Goal: Task Accomplishment & Management: Complete application form

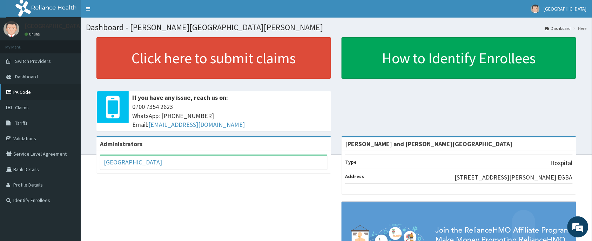
click at [50, 92] on link "PA Code" at bounding box center [40, 91] width 81 height 15
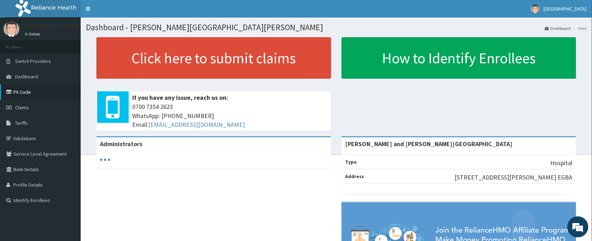
click at [21, 93] on link "PA Code" at bounding box center [40, 91] width 81 height 15
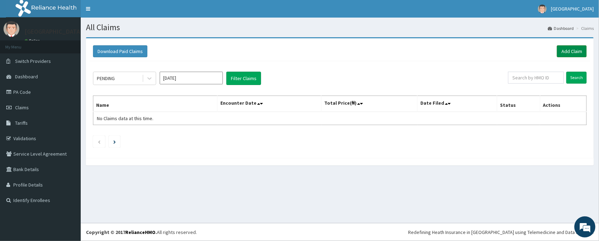
click at [572, 51] on link "Add Claim" at bounding box center [572, 51] width 30 height 12
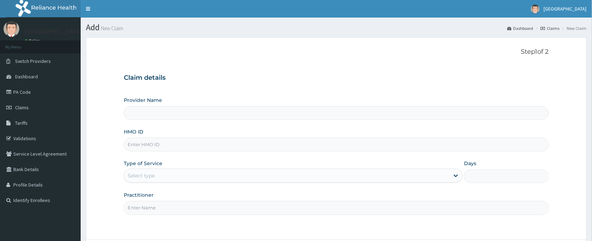
click at [217, 142] on input "HMO ID" at bounding box center [336, 145] width 425 height 14
type input "[PERSON_NAME] and [PERSON_NAME][GEOGRAPHIC_DATA]"
paste input "BCT/10078/A"
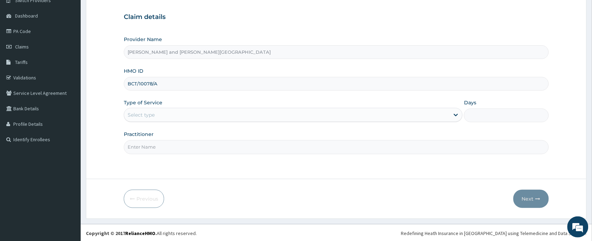
scroll to position [62, 0]
type input "BCT/10078/A"
click at [180, 113] on div "Select type" at bounding box center [287, 113] width 326 height 11
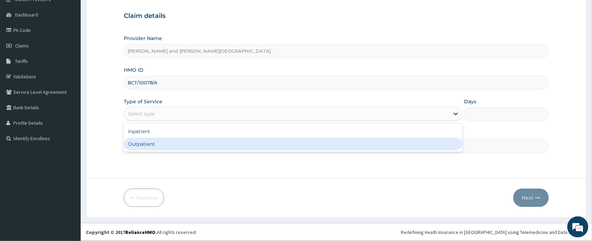
click at [163, 147] on div "Outpatient" at bounding box center [293, 144] width 339 height 13
type input "1"
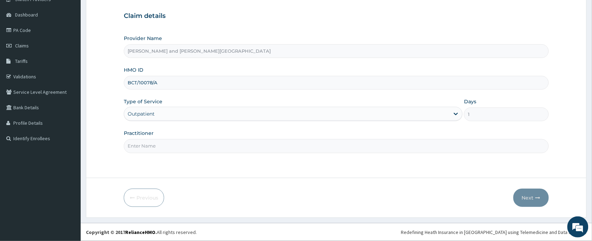
click at [161, 148] on input "Practitioner" at bounding box center [336, 146] width 425 height 14
type input "[PERSON_NAME] TIMILEYIN"
click at [533, 201] on button "Next" at bounding box center [531, 197] width 35 height 18
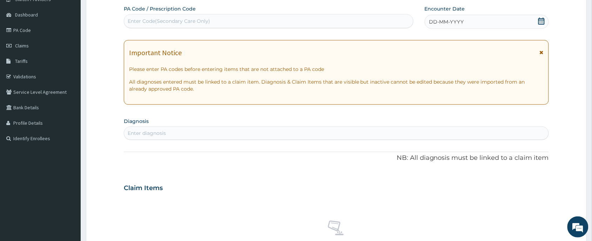
click at [539, 23] on icon at bounding box center [541, 21] width 7 height 7
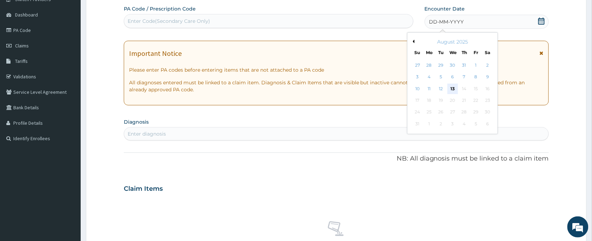
click at [455, 88] on div "13" at bounding box center [453, 89] width 11 height 11
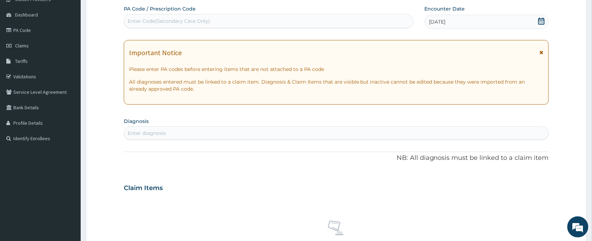
click at [151, 133] on div "Enter diagnosis" at bounding box center [147, 132] width 38 height 7
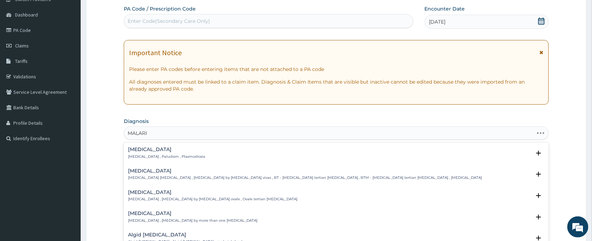
type input "MALARIA"
click at [153, 151] on h4 "Malaria" at bounding box center [166, 149] width 77 height 5
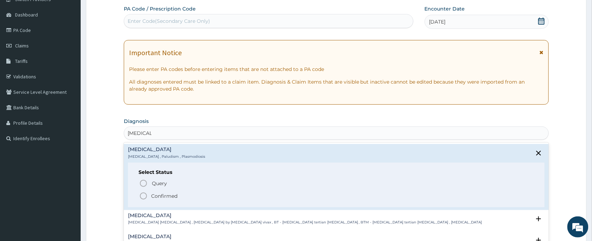
click at [151, 192] on p "Confirmed" at bounding box center [164, 195] width 26 height 7
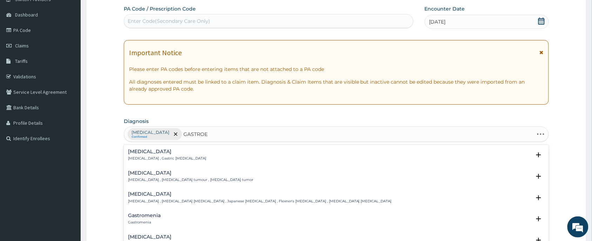
type input "GASTROEN"
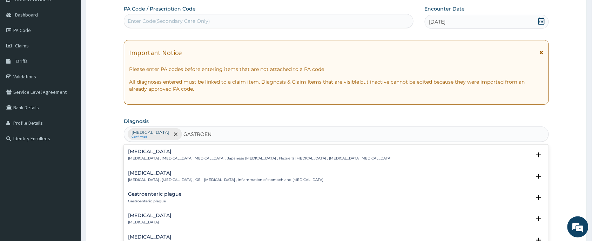
click at [169, 174] on h4 "Gastroenteritis" at bounding box center [225, 172] width 195 height 5
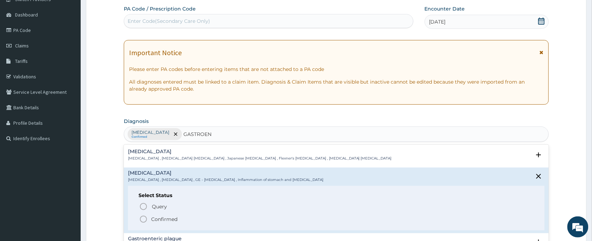
click at [165, 220] on p "Confirmed" at bounding box center [164, 218] width 26 height 7
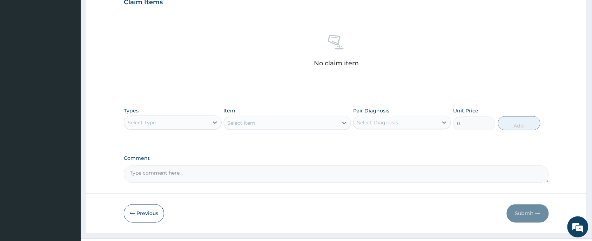
scroll to position [266, 0]
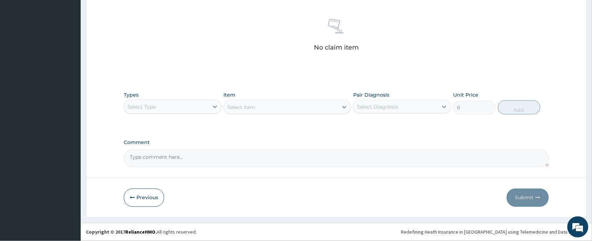
click at [181, 111] on div "Select Type" at bounding box center [166, 106] width 85 height 11
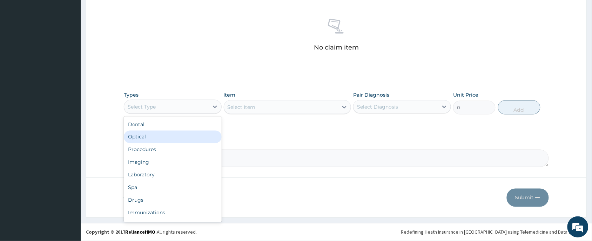
scroll to position [24, 0]
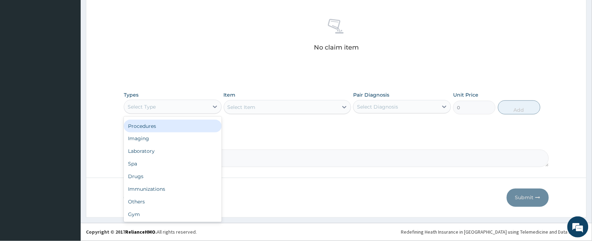
click at [162, 128] on div "Procedures" at bounding box center [173, 126] width 98 height 13
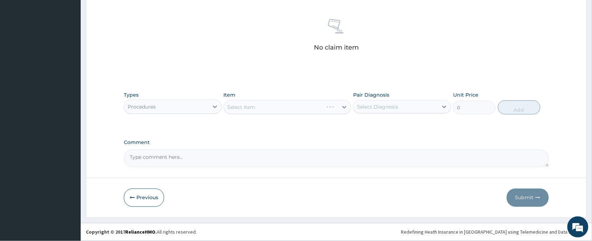
click at [272, 107] on div "Select Item" at bounding box center [288, 107] width 128 height 14
click at [267, 106] on div "Select Item" at bounding box center [281, 106] width 114 height 11
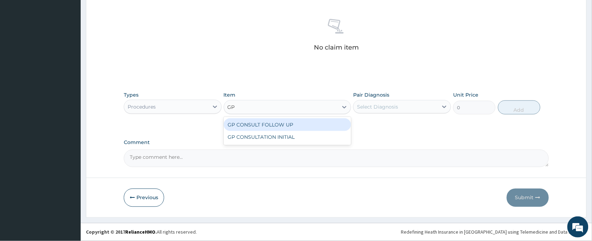
type input "GP"
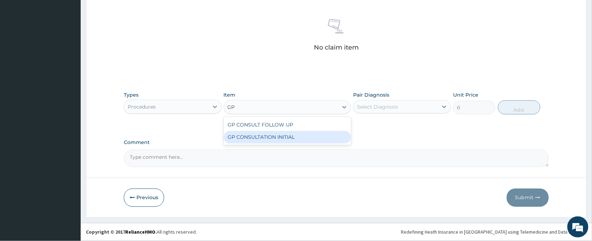
drag, startPoint x: 306, startPoint y: 138, endPoint x: 395, endPoint y: 108, distance: 93.8
click at [309, 138] on div "GP CONSULTATION INITIAL" at bounding box center [288, 137] width 128 height 13
type input "2000"
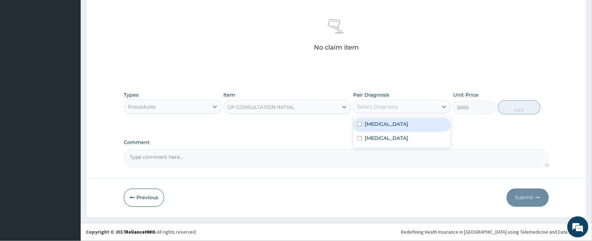
click at [395, 100] on div "Select Diagnosis" at bounding box center [402, 106] width 98 height 13
click at [394, 122] on div "Malaria" at bounding box center [402, 125] width 98 height 14
checkbox input "true"
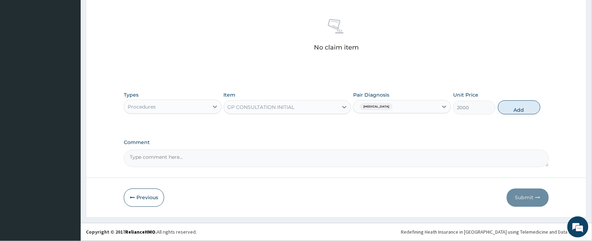
drag, startPoint x: 402, startPoint y: 99, endPoint x: 400, endPoint y: 136, distance: 36.6
click at [402, 104] on div "Malaria" at bounding box center [402, 106] width 98 height 13
click at [404, 106] on div "Malaria" at bounding box center [396, 107] width 85 height 12
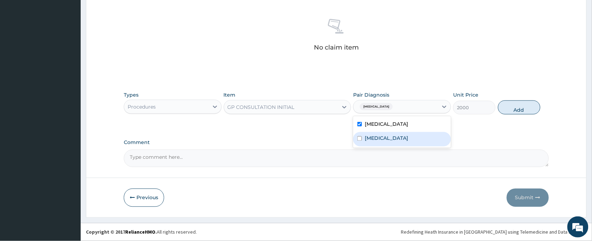
drag, startPoint x: 404, startPoint y: 134, endPoint x: 409, endPoint y: 136, distance: 5.7
click at [404, 135] on div "Gastroenteritis" at bounding box center [402, 139] width 98 height 14
checkbox input "true"
click at [509, 102] on button "Add" at bounding box center [519, 107] width 42 height 14
type input "0"
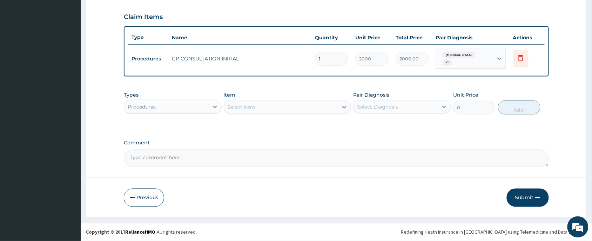
scroll to position [232, 0]
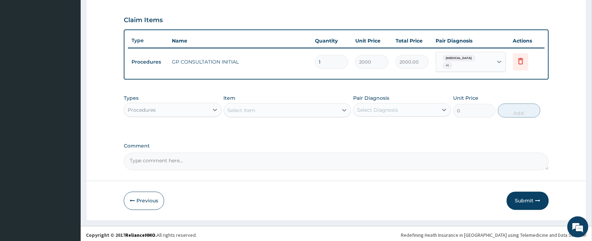
click at [201, 98] on div "Types Procedures" at bounding box center [173, 105] width 98 height 23
click at [194, 104] on div "Procedures" at bounding box center [166, 109] width 85 height 11
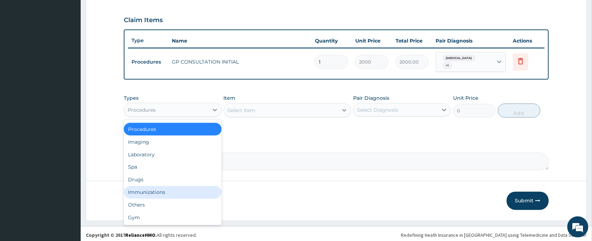
scroll to position [0, 0]
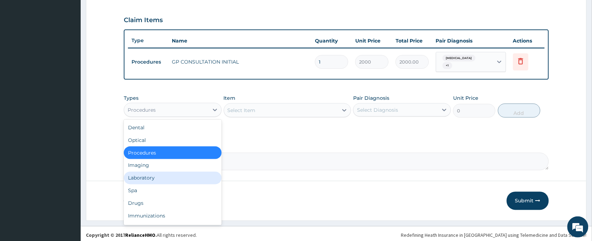
click at [146, 172] on div "Laboratory" at bounding box center [173, 178] width 98 height 13
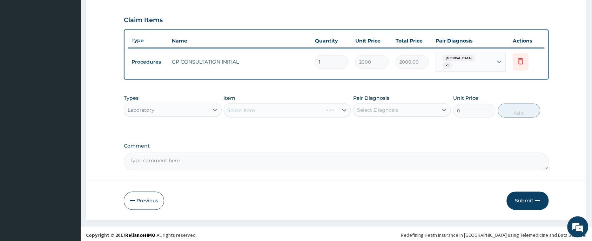
click at [276, 112] on div "Select Item" at bounding box center [288, 110] width 128 height 14
click at [276, 111] on div "Select Item" at bounding box center [288, 110] width 128 height 14
click at [276, 111] on div "Select Item" at bounding box center [281, 110] width 114 height 11
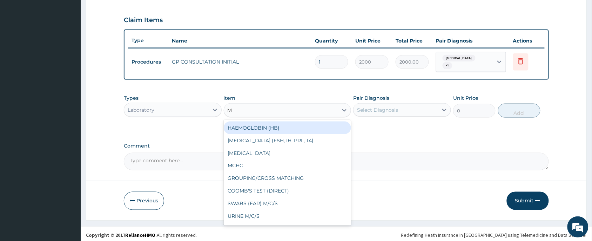
type input "MP"
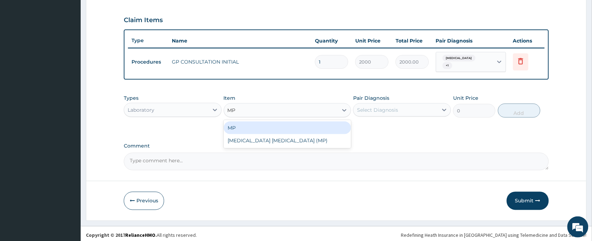
click at [264, 121] on div "MP" at bounding box center [288, 127] width 128 height 13
type input "1000"
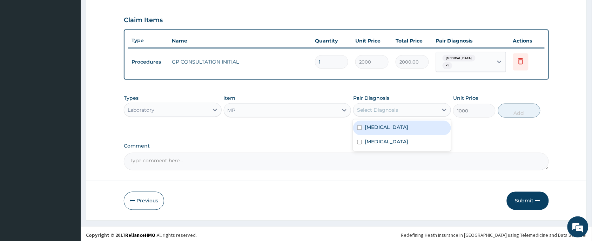
click at [394, 104] on div "Select Diagnosis" at bounding box center [396, 109] width 85 height 11
click at [392, 129] on div "Malaria" at bounding box center [402, 128] width 98 height 14
checkbox input "true"
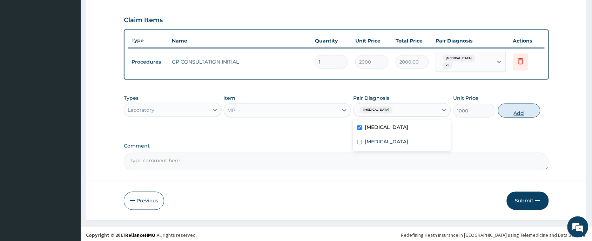
click at [511, 106] on button "Add" at bounding box center [519, 111] width 42 height 14
type input "0"
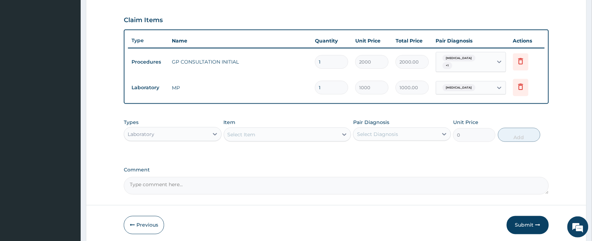
click at [265, 132] on div "Select Item" at bounding box center [281, 134] width 114 height 11
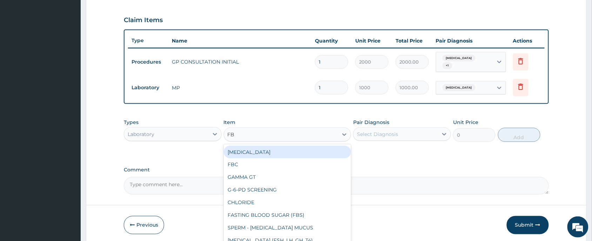
type input "FBC"
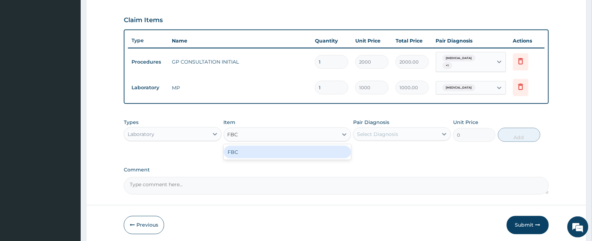
drag, startPoint x: 273, startPoint y: 150, endPoint x: 397, endPoint y: 141, distance: 124.9
click at [276, 150] on div "FBC" at bounding box center [288, 152] width 128 height 13
type input "2000"
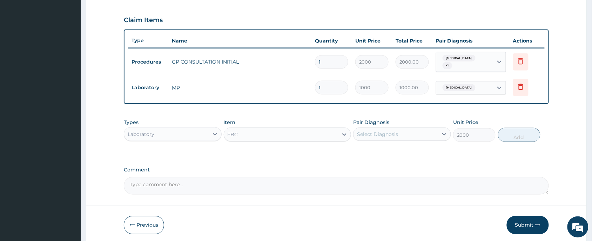
click at [408, 132] on div "Select Diagnosis" at bounding box center [396, 133] width 85 height 11
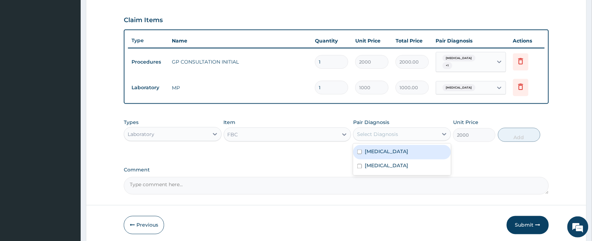
click at [406, 162] on div "Malaria Gastroenteritis" at bounding box center [402, 160] width 98 height 32
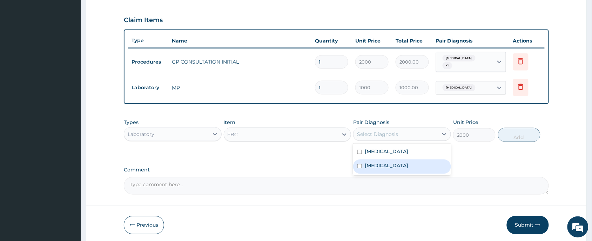
click at [412, 160] on div "Gastroenteritis" at bounding box center [402, 166] width 98 height 14
checkbox input "true"
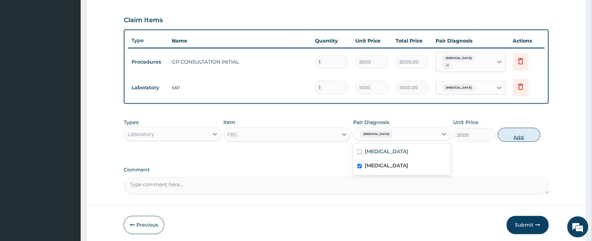
click at [506, 130] on button "Add" at bounding box center [519, 135] width 42 height 14
type input "0"
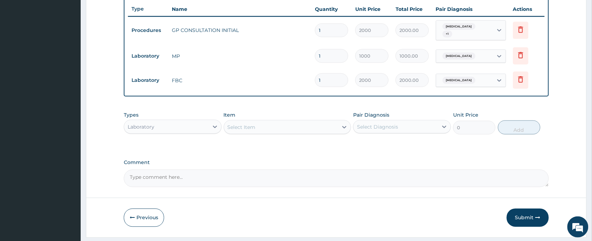
scroll to position [280, 0]
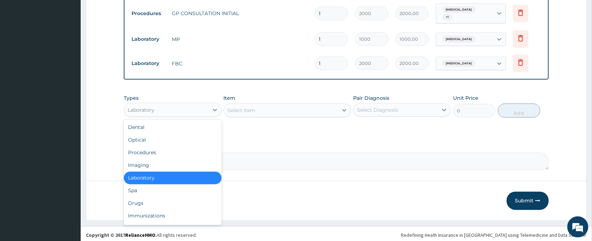
click at [149, 109] on div "Laboratory" at bounding box center [141, 109] width 27 height 7
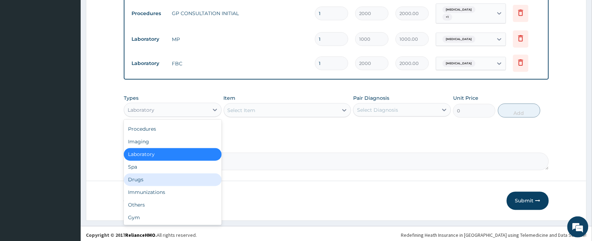
click at [143, 178] on div "Drugs" at bounding box center [173, 179] width 98 height 13
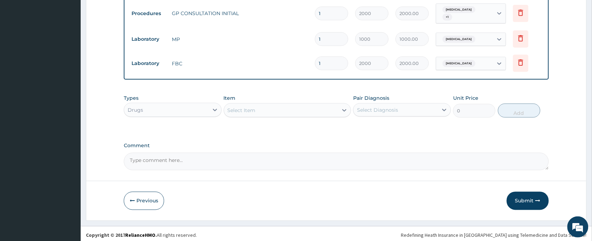
click at [266, 105] on div "Select Item" at bounding box center [281, 110] width 114 height 11
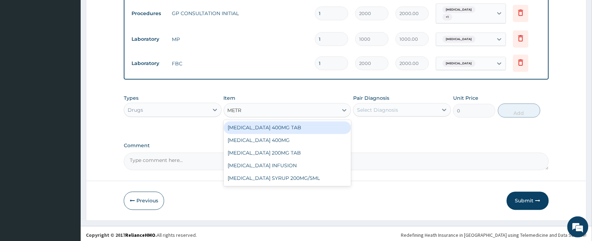
type input "METRO"
click at [275, 127] on div "METRONIDAZOLE 400MG TAB" at bounding box center [288, 127] width 128 height 13
type input "22.5"
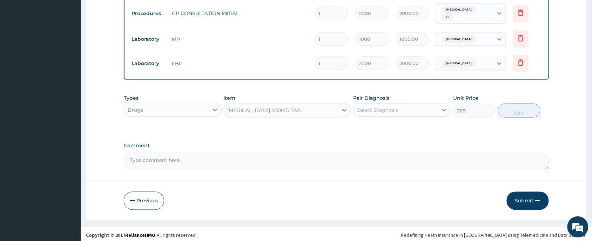
click at [397, 109] on div "Select Diagnosis" at bounding box center [377, 109] width 41 height 7
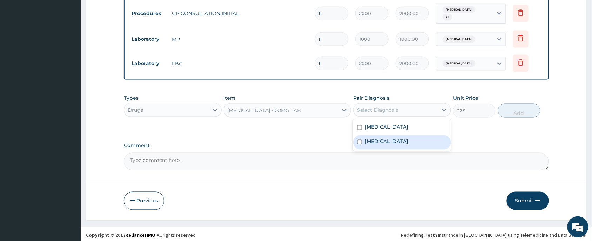
drag, startPoint x: 389, startPoint y: 135, endPoint x: 498, endPoint y: 120, distance: 109.9
click at [395, 138] on label "Gastroenteritis" at bounding box center [387, 141] width 44 height 7
checkbox input "true"
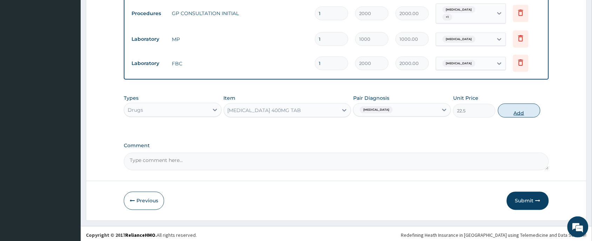
click at [519, 106] on button "Add" at bounding box center [519, 111] width 42 height 14
type input "0"
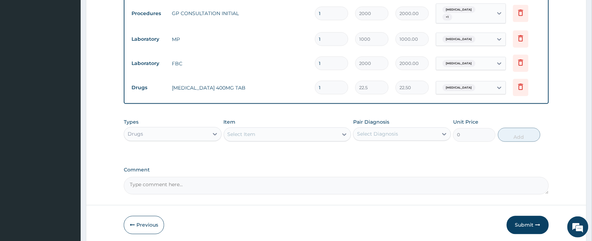
type input "15"
type input "337.50"
type input "15"
click at [318, 145] on div "Types Drugs Item Select Item Pair Diagnosis Select Diagnosis Unit Price 0 Add" at bounding box center [336, 135] width 425 height 41
click at [306, 130] on div "Select Item" at bounding box center [281, 134] width 114 height 11
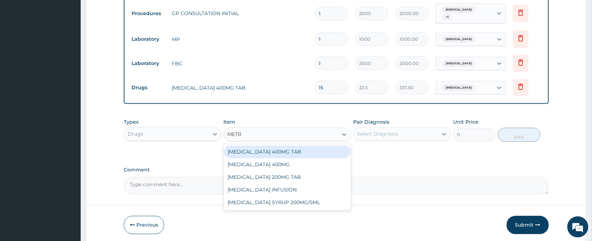
type input "METRO"
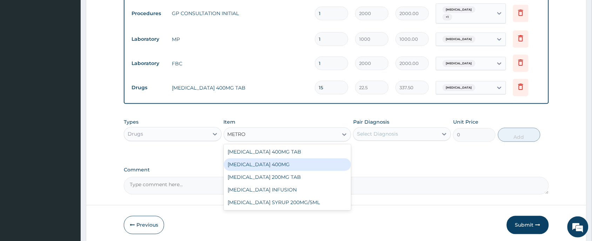
click at [290, 159] on div "METRONIDAZOLE 400MG" at bounding box center [288, 164] width 128 height 13
type input "35"
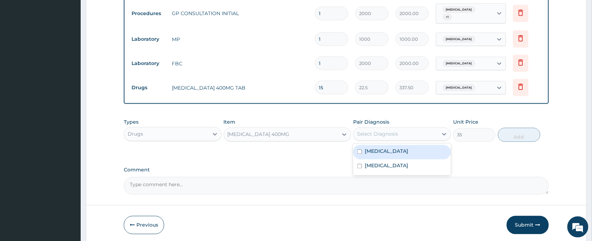
click at [387, 135] on div "Select Diagnosis" at bounding box center [396, 133] width 85 height 11
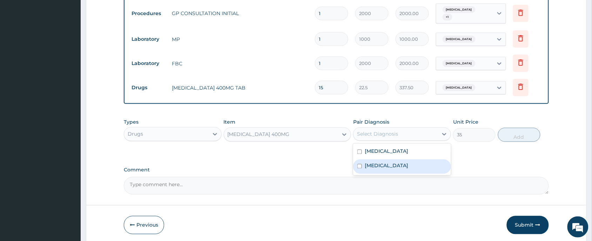
drag, startPoint x: 376, startPoint y: 156, endPoint x: 460, endPoint y: 146, distance: 84.5
click at [388, 159] on div "Gastroenteritis" at bounding box center [402, 166] width 98 height 14
checkbox input "true"
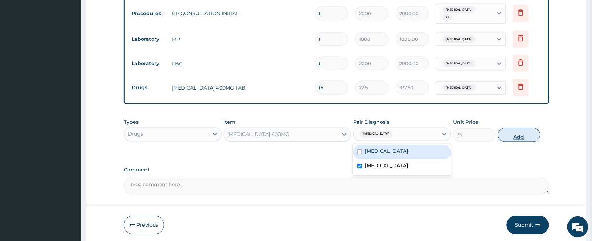
click at [534, 130] on button "Add" at bounding box center [519, 135] width 42 height 14
type input "0"
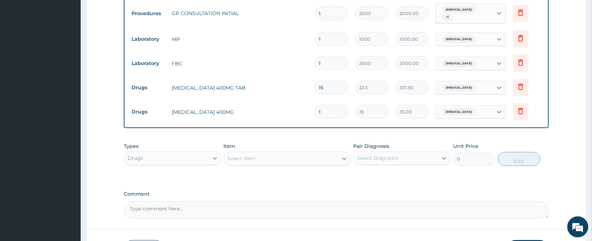
type input "11"
type input "385.00"
type input "115"
type input "4025.00"
type input "11"
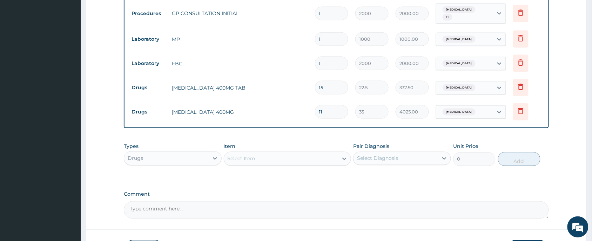
type input "385.00"
type input "1"
type input "35.00"
type input "0.00"
type input "1"
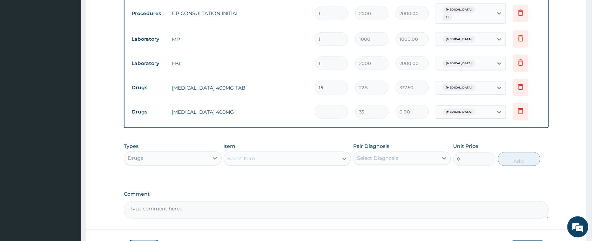
type input "35.00"
type input "15"
type input "525.00"
type input "15"
click at [327, 87] on input "15" at bounding box center [331, 88] width 33 height 14
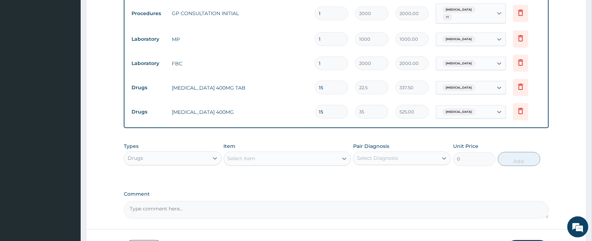
type input "1"
type input "22.50"
type input "0.00"
click at [522, 84] on icon at bounding box center [521, 86] width 8 height 8
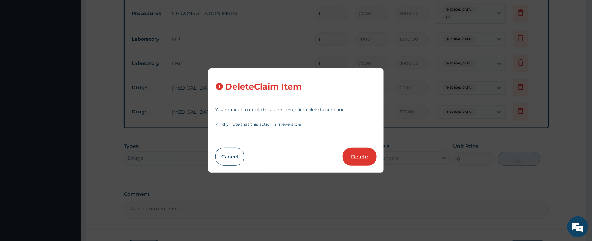
click at [358, 158] on button "Delete" at bounding box center [360, 156] width 34 height 18
type input "15"
type input "35"
type input "525.00"
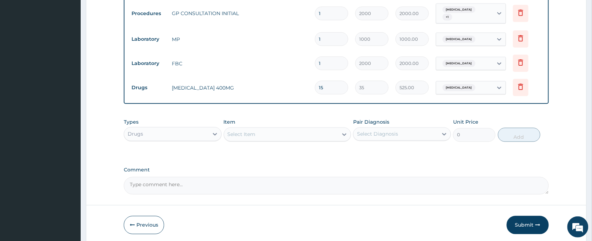
click at [260, 134] on div "Select Item" at bounding box center [281, 134] width 114 height 11
type input "H"
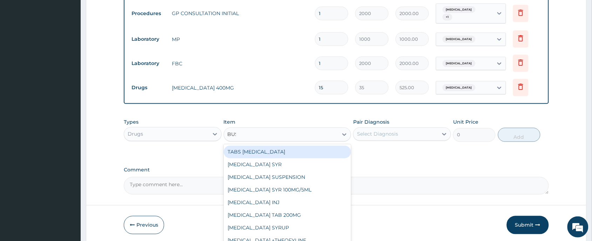
type input "BUSC"
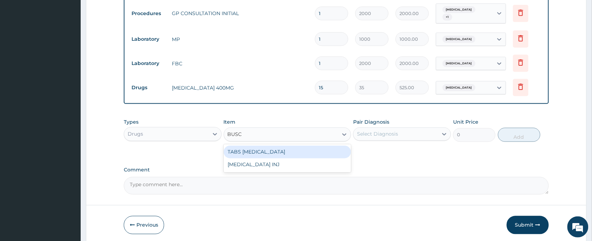
drag, startPoint x: 267, startPoint y: 149, endPoint x: 350, endPoint y: 142, distance: 82.8
click at [267, 149] on div "TABS BUSCOPAN" at bounding box center [288, 152] width 128 height 13
type input "20"
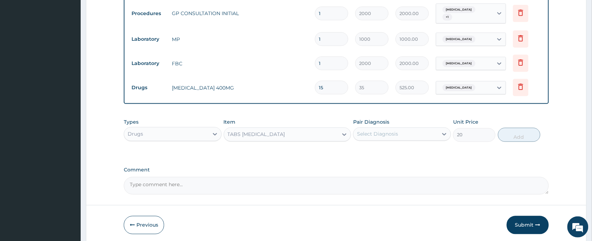
click at [390, 131] on div "Select Diagnosis" at bounding box center [377, 134] width 41 height 7
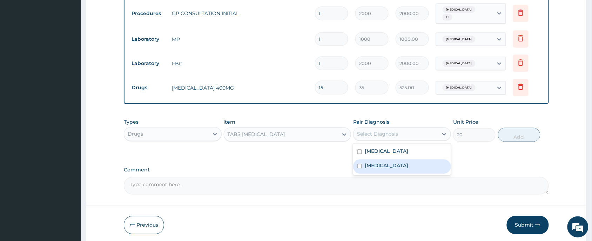
drag, startPoint x: 387, startPoint y: 162, endPoint x: 453, endPoint y: 164, distance: 65.6
click at [390, 164] on label "Gastroenteritis" at bounding box center [387, 165] width 44 height 7
checkbox input "true"
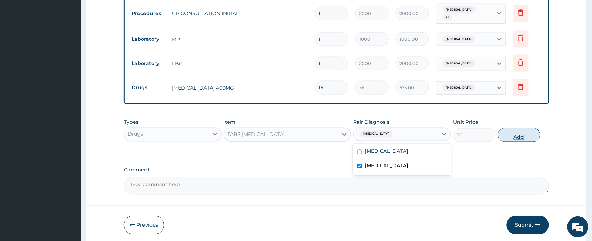
click at [513, 131] on button "Add" at bounding box center [519, 135] width 42 height 14
type input "0"
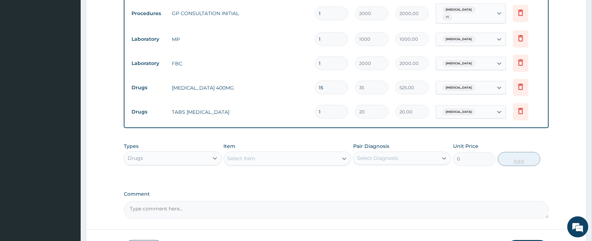
type input "12"
type input "240.00"
type input "12"
click at [261, 155] on div "Select Item" at bounding box center [281, 158] width 114 height 11
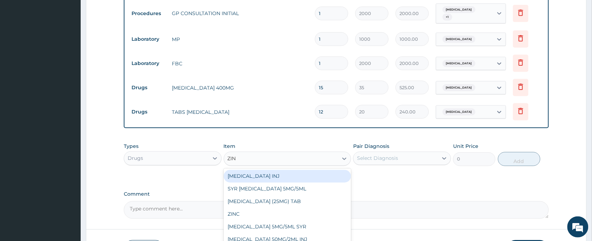
type input "ZINC"
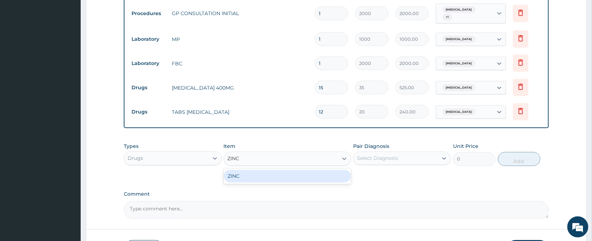
click at [269, 175] on div "ZINC" at bounding box center [288, 176] width 128 height 13
type input "35"
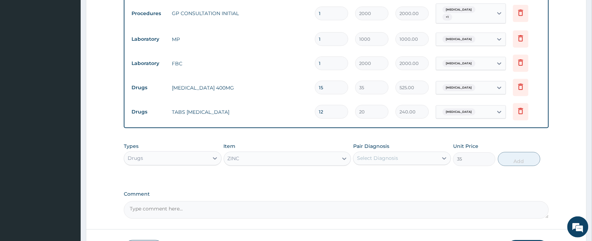
click at [400, 159] on div "Select Diagnosis" at bounding box center [396, 158] width 85 height 11
click at [256, 158] on div "ZINC" at bounding box center [281, 158] width 114 height 11
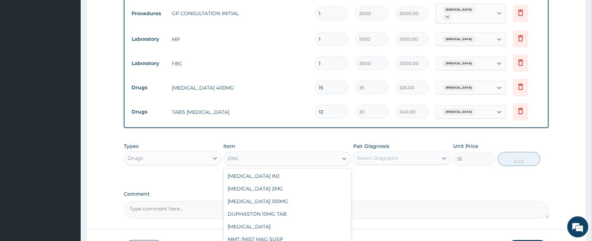
scroll to position [1454, 0]
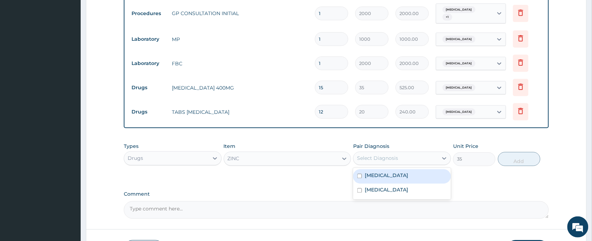
click at [409, 155] on div "Select Diagnosis" at bounding box center [396, 158] width 85 height 11
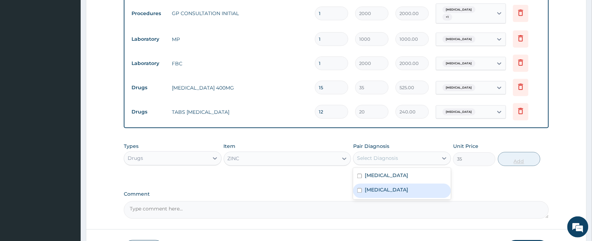
drag, startPoint x: 403, startPoint y: 185, endPoint x: 517, endPoint y: 161, distance: 116.4
click at [413, 185] on div "Gastroenteritis" at bounding box center [402, 191] width 98 height 14
checkbox input "true"
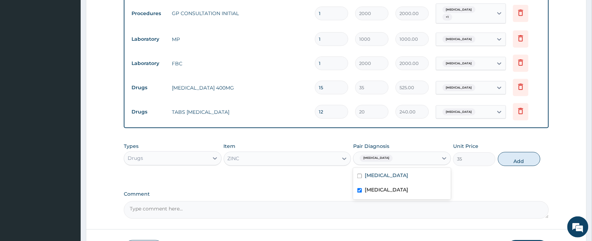
click at [520, 155] on button "Add" at bounding box center [519, 159] width 42 height 14
type input "0"
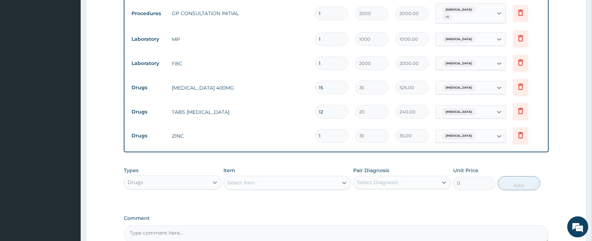
type input "0.00"
type input "5"
type input "175.00"
type input "5"
click at [254, 181] on div "Select Item" at bounding box center [242, 182] width 28 height 7
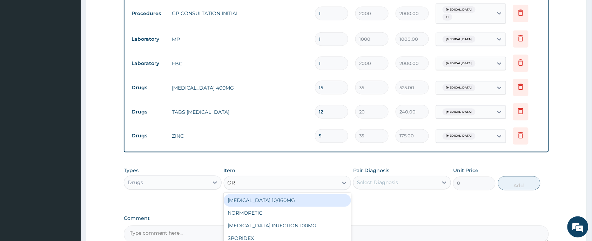
type input "ORS"
drag, startPoint x: 275, startPoint y: 200, endPoint x: 323, endPoint y: 189, distance: 49.6
click at [275, 200] on div "ORS" at bounding box center [288, 200] width 128 height 13
type input "80"
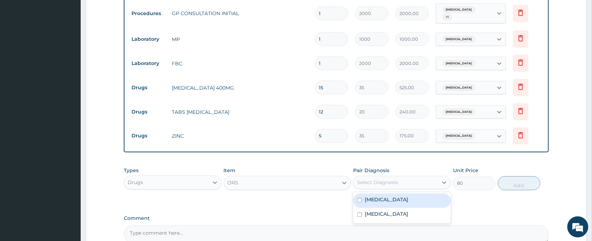
click at [376, 177] on div "Select Diagnosis" at bounding box center [396, 182] width 85 height 11
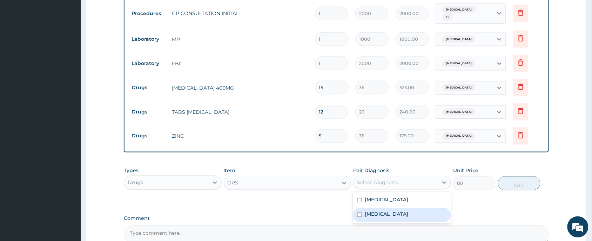
drag, startPoint x: 382, startPoint y: 213, endPoint x: 414, endPoint y: 210, distance: 31.8
click at [384, 213] on label "Gastroenteritis" at bounding box center [387, 214] width 44 height 7
checkbox input "true"
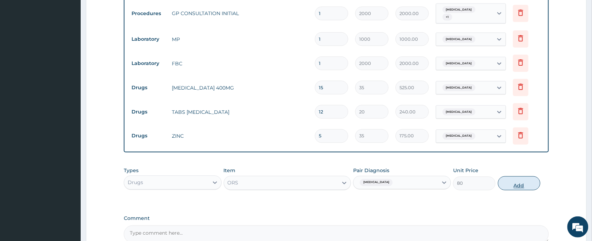
click at [518, 176] on button "Add" at bounding box center [519, 183] width 42 height 14
type input "0"
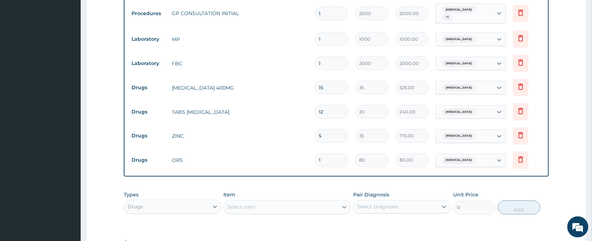
click at [259, 201] on div "Select Item" at bounding box center [281, 206] width 114 height 11
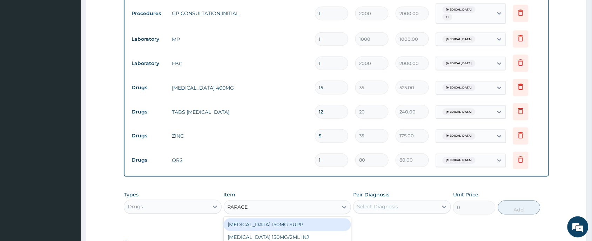
type input "PARACET"
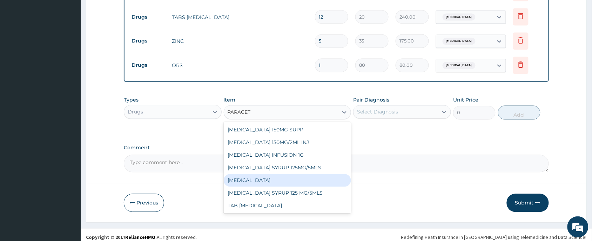
scroll to position [376, 0]
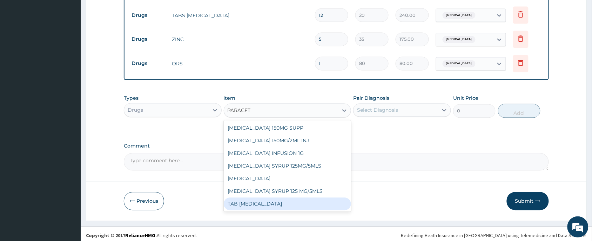
click at [286, 198] on div "TAB PARACETAMOL" at bounding box center [288, 204] width 128 height 13
type input "15"
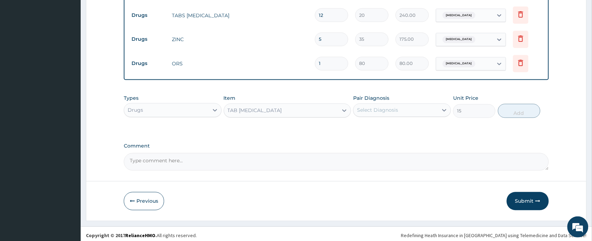
drag, startPoint x: 403, startPoint y: 93, endPoint x: 396, endPoint y: 108, distance: 16.0
click at [404, 95] on div "Pair Diagnosis Select Diagnosis" at bounding box center [402, 106] width 98 height 23
click at [396, 109] on div "Select Diagnosis" at bounding box center [377, 110] width 41 height 7
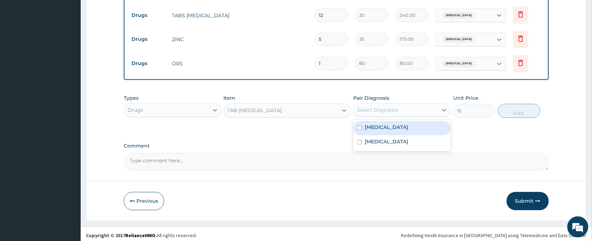
drag, startPoint x: 393, startPoint y: 125, endPoint x: 469, endPoint y: 122, distance: 76.2
click at [395, 125] on div "Malaria" at bounding box center [402, 128] width 98 height 14
checkbox input "true"
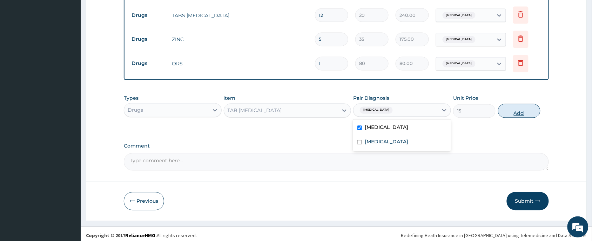
click at [532, 109] on button "Add" at bounding box center [519, 111] width 42 height 14
type input "0"
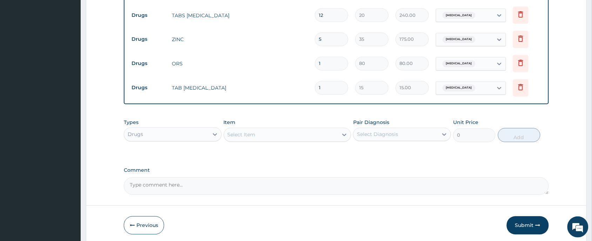
type input "18"
type input "270.00"
type input "18"
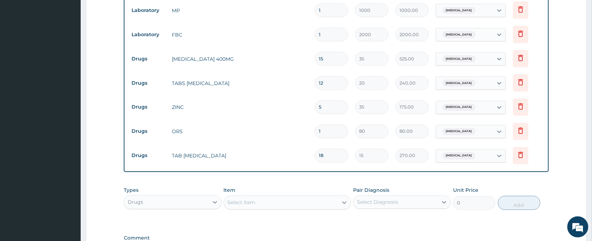
scroll to position [401, 0]
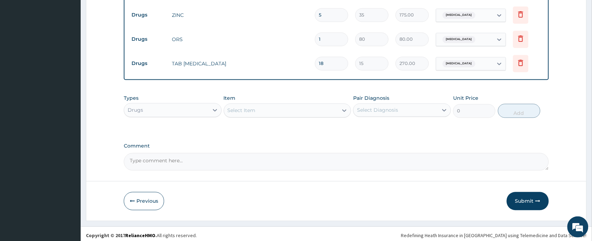
click at [254, 103] on div "Select Item" at bounding box center [288, 110] width 128 height 14
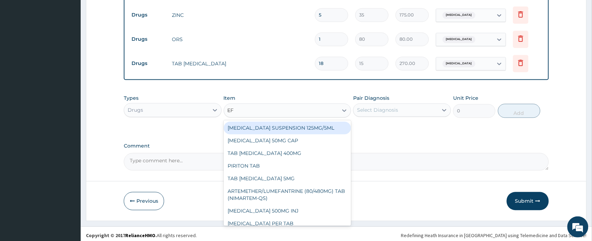
type input "EFI"
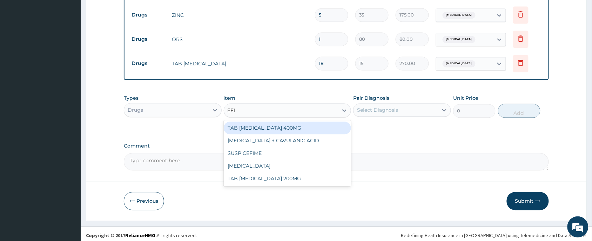
click at [260, 125] on div "TAB CEFIXIME 400MG" at bounding box center [288, 127] width 128 height 13
type input "400"
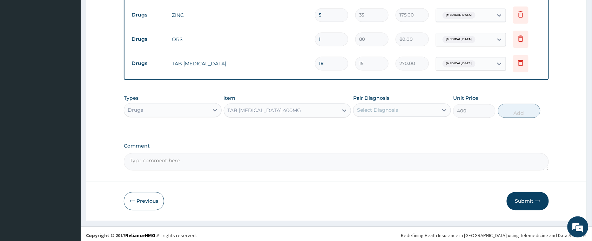
click at [386, 106] on div "Select Diagnosis" at bounding box center [377, 109] width 41 height 7
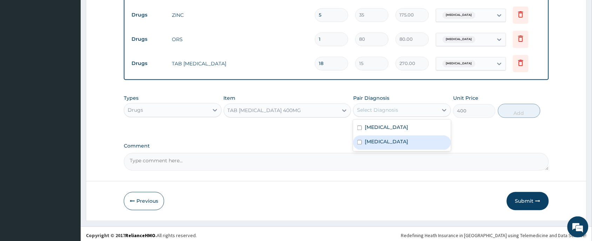
drag, startPoint x: 419, startPoint y: 131, endPoint x: 412, endPoint y: 135, distance: 9.0
click at [419, 131] on div "Malaria" at bounding box center [402, 128] width 98 height 14
checkbox input "true"
click at [396, 141] on label "Gastroenteritis" at bounding box center [387, 141] width 44 height 7
checkbox input "true"
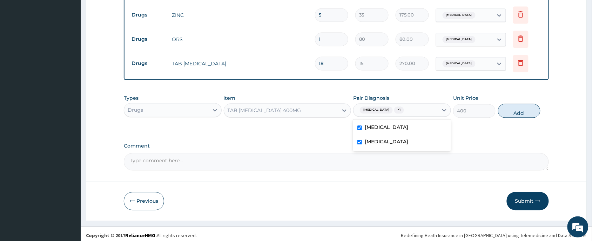
click at [394, 108] on span "+ 1" at bounding box center [399, 109] width 10 height 7
click at [379, 127] on div "Malaria" at bounding box center [402, 128] width 98 height 14
checkbox input "false"
click at [525, 111] on button "Add" at bounding box center [519, 111] width 42 height 14
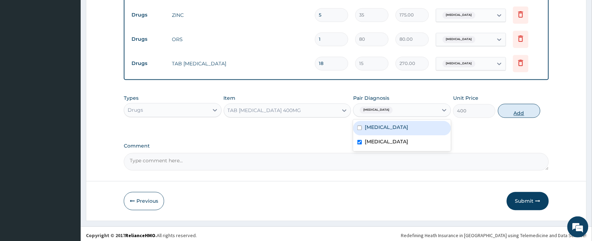
type input "0"
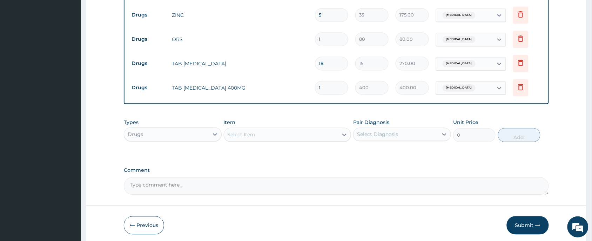
type input "0.00"
type input "5"
type input "2000.00"
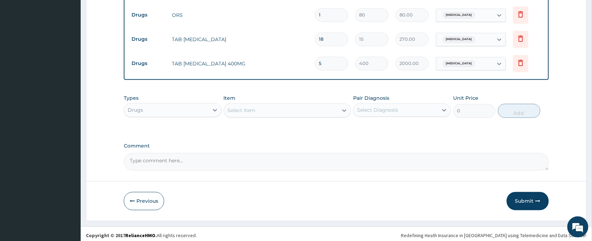
type input "5"
click at [537, 198] on icon "button" at bounding box center [538, 200] width 5 height 5
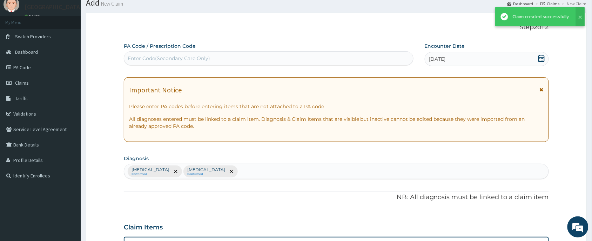
scroll to position [425, 0]
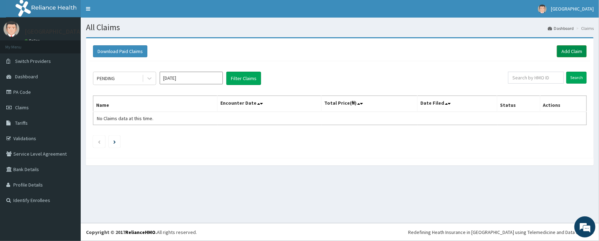
click at [565, 48] on link "Add Claim" at bounding box center [572, 51] width 30 height 12
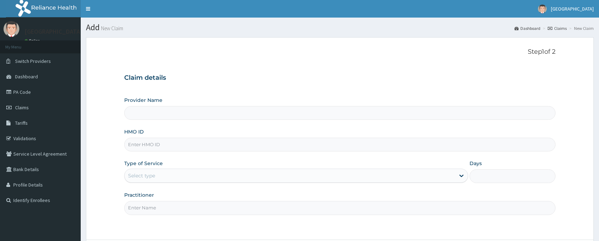
type input "[PERSON_NAME] and [PERSON_NAME][GEOGRAPHIC_DATA]"
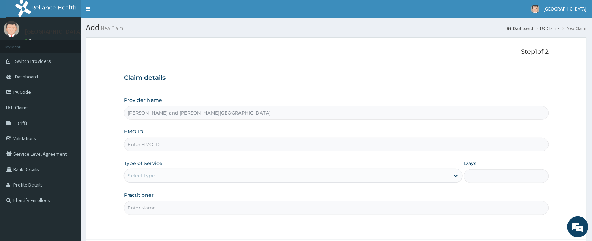
click at [185, 147] on input "HMO ID" at bounding box center [336, 145] width 425 height 14
paste input "OMI/10011/D"
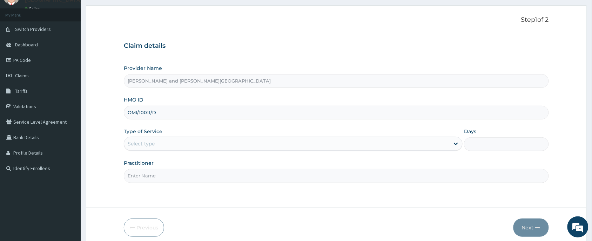
scroll to position [62, 0]
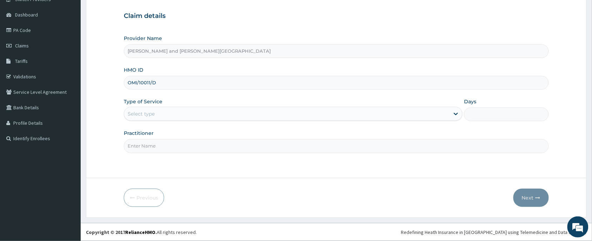
type input "OMI/10011/D"
click at [175, 117] on div "Select type" at bounding box center [287, 113] width 326 height 11
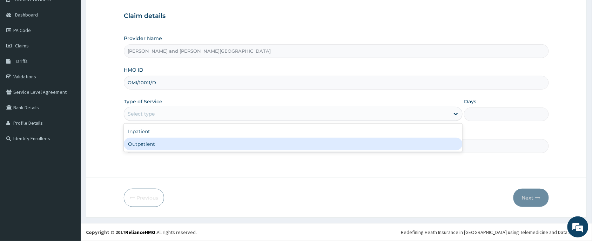
click at [178, 144] on div "Outpatient" at bounding box center [293, 144] width 339 height 13
type input "1"
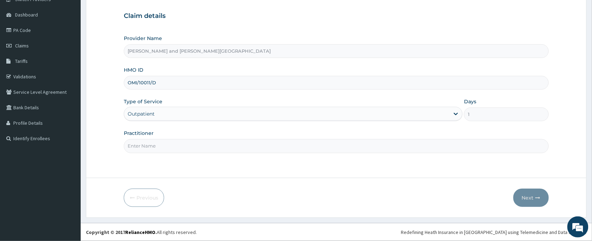
click at [178, 148] on input "Practitioner" at bounding box center [336, 146] width 425 height 14
type input "DR BABATUNDE TIMILEYIN"
click at [517, 197] on button "Next" at bounding box center [531, 197] width 35 height 18
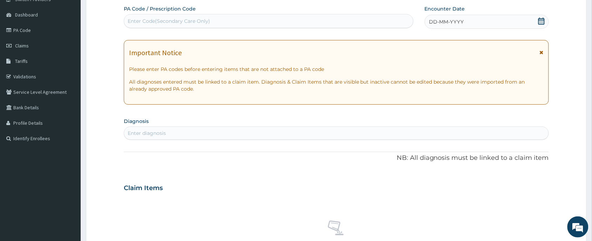
click at [540, 20] on icon at bounding box center [542, 21] width 6 height 7
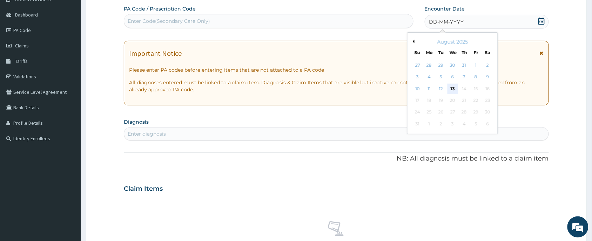
click at [452, 88] on div "13" at bounding box center [453, 89] width 11 height 11
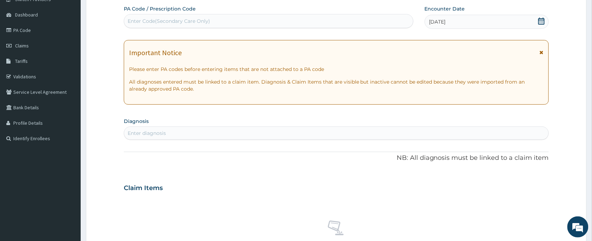
click at [207, 130] on div "Enter diagnosis" at bounding box center [336, 132] width 425 height 11
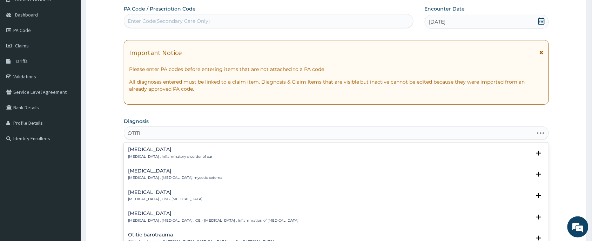
type input "OTITIS"
click at [199, 204] on div "Otitis media Otitis media , OM - Otitis media Select Status Query Query covers …" at bounding box center [336, 197] width 417 height 16
click at [195, 197] on div "Otitis media Otitis media , OM - Otitis media" at bounding box center [336, 195] width 417 height 12
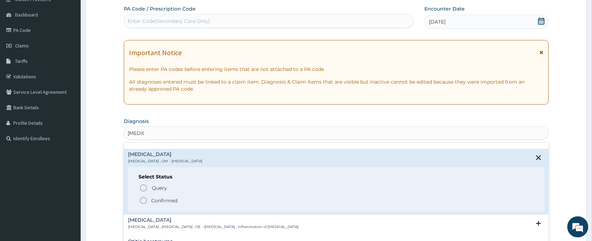
scroll to position [53, 0]
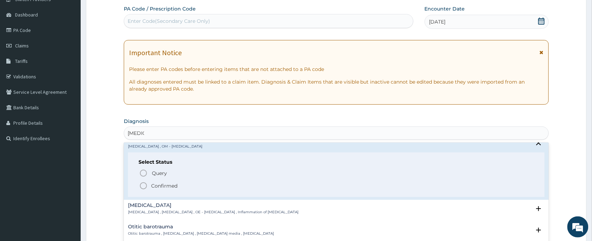
click at [192, 188] on span "Confirmed" at bounding box center [336, 185] width 395 height 8
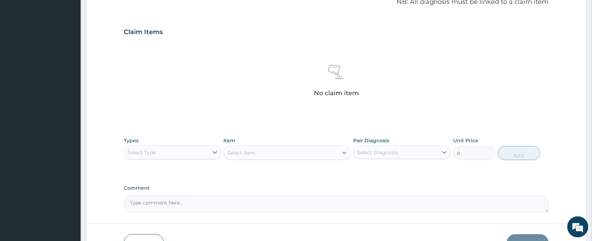
scroll to position [266, 0]
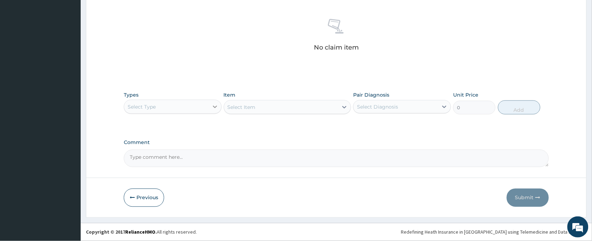
click at [211, 107] on div at bounding box center [215, 106] width 13 height 13
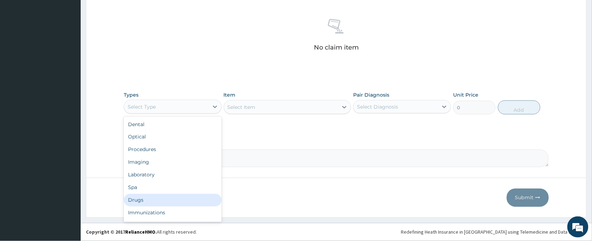
scroll to position [24, 0]
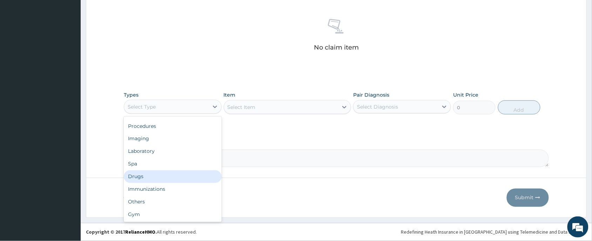
click at [153, 175] on div "Drugs" at bounding box center [173, 176] width 98 height 13
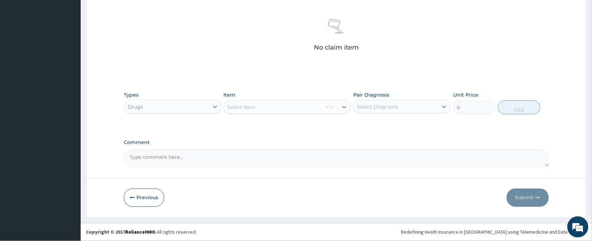
click at [275, 106] on div "Select Item" at bounding box center [288, 107] width 128 height 14
click at [274, 109] on div "Select Item" at bounding box center [281, 106] width 114 height 11
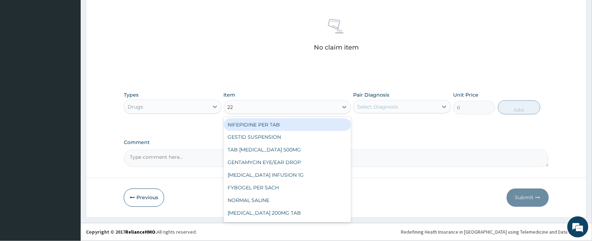
type input "228"
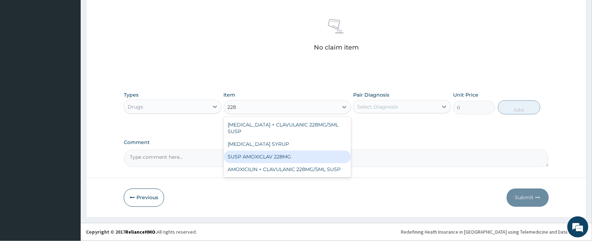
click at [267, 151] on div "SUSP AMOXICLAV 228MG" at bounding box center [288, 157] width 128 height 13
type input "3500"
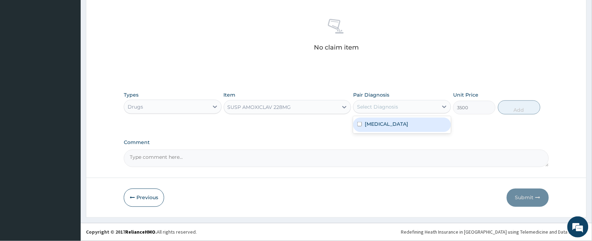
drag, startPoint x: 430, startPoint y: 105, endPoint x: 408, endPoint y: 132, distance: 34.1
click at [430, 106] on div "Select Diagnosis" at bounding box center [396, 106] width 85 height 11
drag, startPoint x: 408, startPoint y: 121, endPoint x: 506, endPoint y: 115, distance: 97.8
click at [410, 124] on div "Otitis media" at bounding box center [402, 125] width 98 height 14
checkbox input "true"
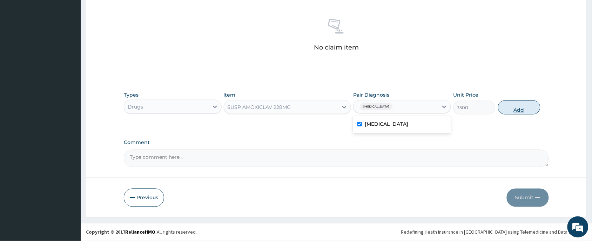
click at [519, 108] on button "Add" at bounding box center [519, 107] width 42 height 14
type input "0"
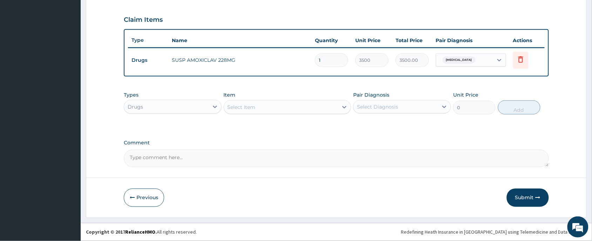
scroll to position [232, 0]
click at [196, 106] on div "Drugs" at bounding box center [166, 106] width 85 height 11
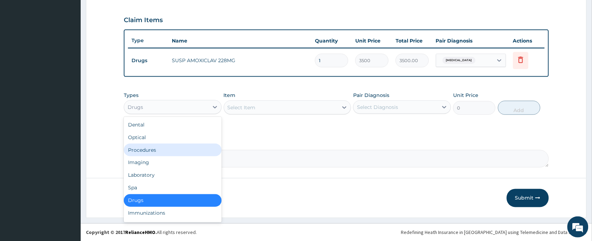
scroll to position [24, 0]
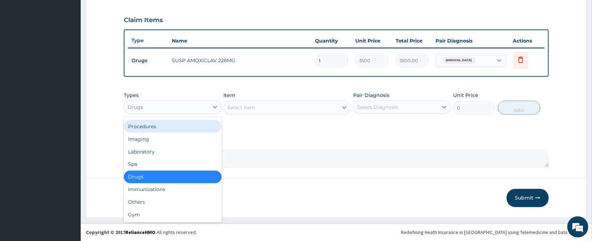
click at [162, 127] on div "Procedures" at bounding box center [173, 126] width 98 height 13
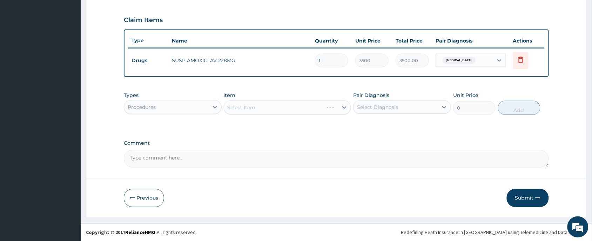
drag, startPoint x: 280, startPoint y: 106, endPoint x: 298, endPoint y: 109, distance: 18.9
click at [281, 106] on div "Select Item" at bounding box center [288, 107] width 128 height 14
click at [283, 109] on div "Select Item" at bounding box center [288, 107] width 128 height 14
click at [285, 106] on div "Select Item" at bounding box center [281, 107] width 114 height 11
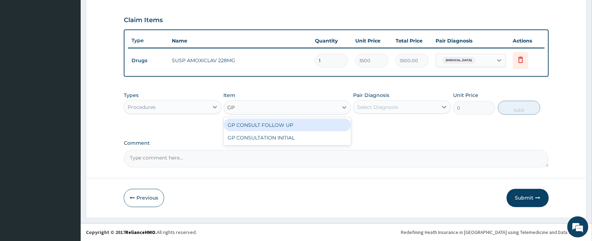
type input "GP"
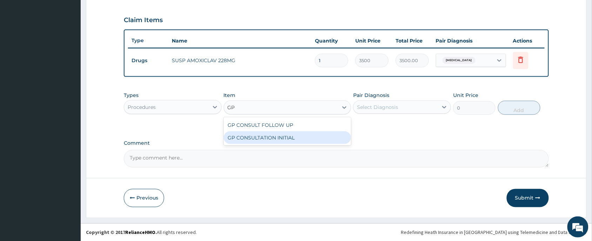
drag, startPoint x: 304, startPoint y: 136, endPoint x: 339, endPoint y: 134, distance: 35.5
click at [305, 136] on div "GP CONSULTATION INITIAL" at bounding box center [288, 137] width 128 height 13
type input "2000"
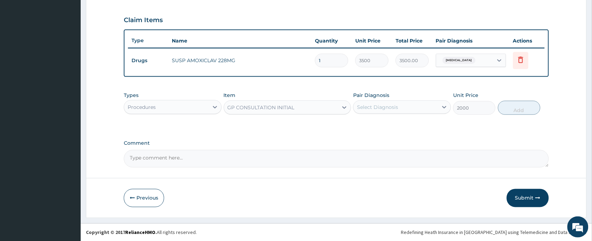
click at [416, 102] on div "Select Diagnosis" at bounding box center [396, 106] width 85 height 11
drag, startPoint x: 407, startPoint y: 124, endPoint x: 515, endPoint y: 122, distance: 107.4
click at [423, 128] on div "Otitis media" at bounding box center [402, 125] width 98 height 14
checkbox input "true"
click at [532, 104] on button "Add" at bounding box center [519, 108] width 42 height 14
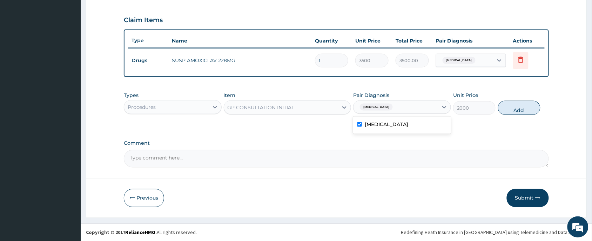
type input "0"
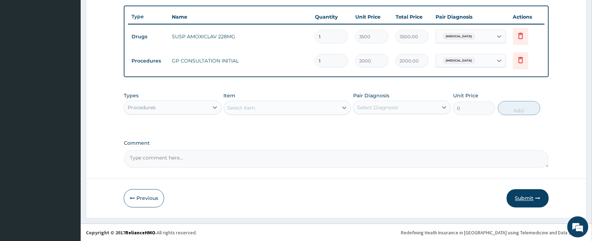
click at [528, 205] on button "Submit" at bounding box center [528, 198] width 42 height 18
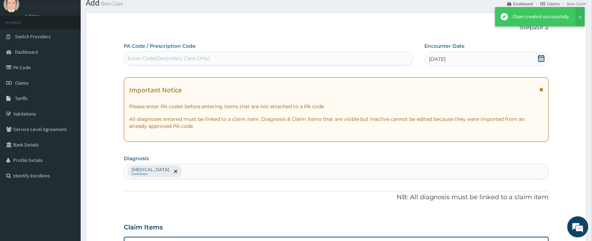
scroll to position [255, 0]
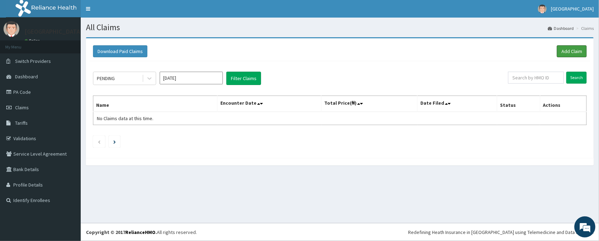
click at [567, 53] on link "Add Claim" at bounding box center [572, 51] width 30 height 12
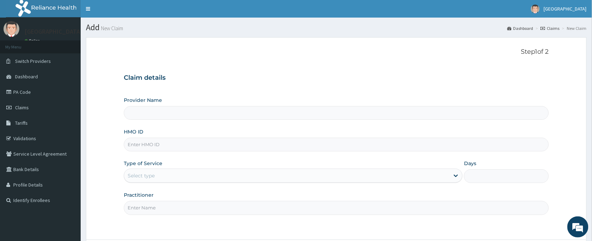
click at [174, 144] on input "HMO ID" at bounding box center [336, 145] width 425 height 14
paste input "OMI/10011/B"
type input "OMI/10011/B"
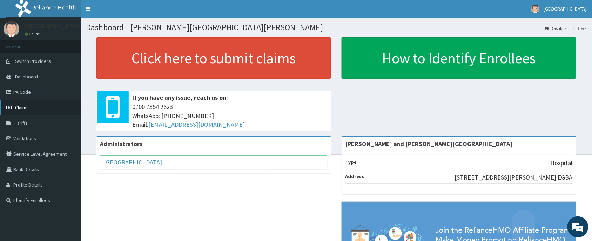
click at [33, 110] on link "Claims" at bounding box center [40, 107] width 81 height 15
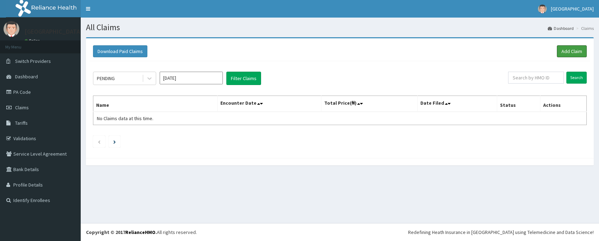
click at [565, 49] on link "Add Claim" at bounding box center [572, 51] width 30 height 12
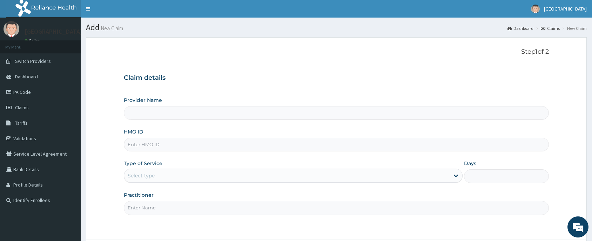
type input "[PERSON_NAME] and [PERSON_NAME][GEOGRAPHIC_DATA]"
click at [171, 146] on input "HMO ID" at bounding box center [336, 145] width 425 height 14
paste input "OMI/10011/B"
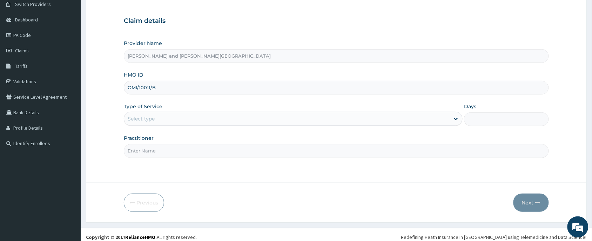
scroll to position [62, 0]
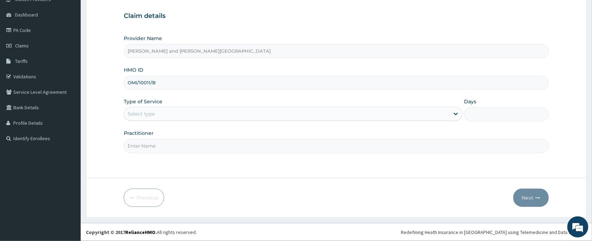
type input "OMI/10011/B"
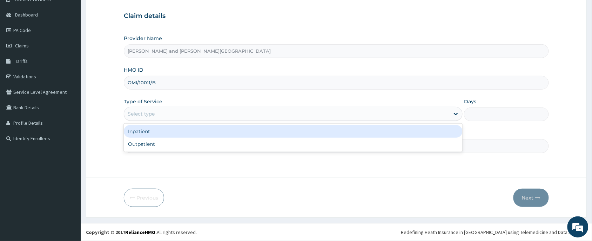
drag, startPoint x: 186, startPoint y: 116, endPoint x: 168, endPoint y: 139, distance: 28.8
click at [185, 118] on div "Select type" at bounding box center [287, 113] width 326 height 11
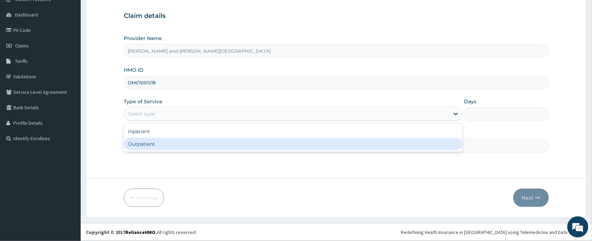
click at [164, 147] on div "Outpatient" at bounding box center [293, 144] width 339 height 13
type input "1"
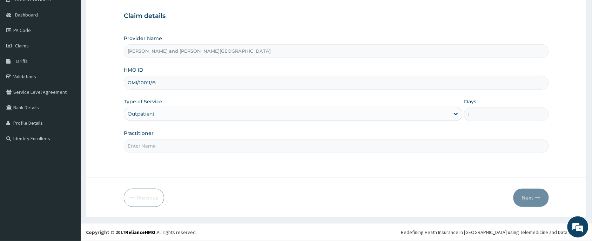
click at [146, 145] on input "Practitioner" at bounding box center [336, 146] width 425 height 14
type input "[PERSON_NAME] TIMILEYIN"
click at [544, 200] on button "Next" at bounding box center [531, 197] width 35 height 18
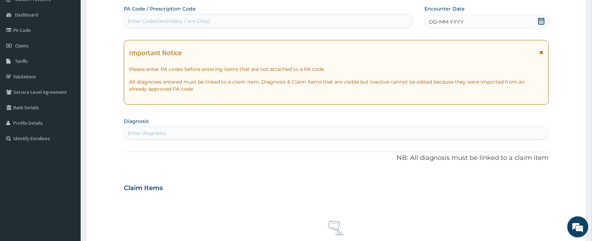
click at [541, 21] on icon at bounding box center [541, 21] width 7 height 7
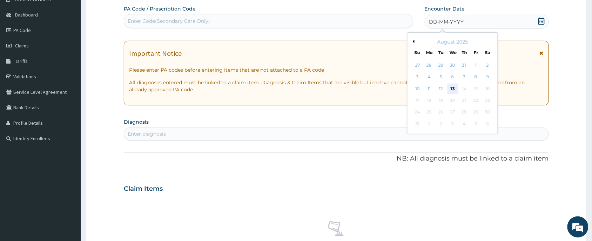
click at [454, 88] on div "13" at bounding box center [453, 89] width 11 height 11
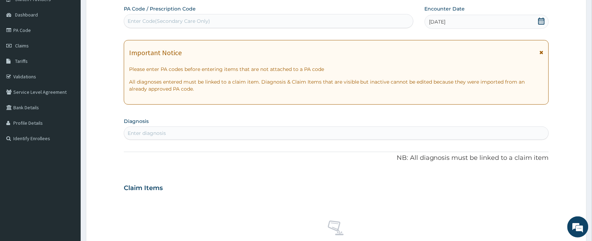
click at [204, 136] on div "Enter diagnosis" at bounding box center [336, 132] width 425 height 11
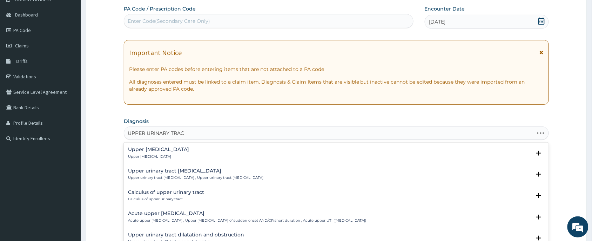
type input "UPPER URINARY TRACT"
click at [188, 154] on p "Upper urinary tract infection" at bounding box center [158, 156] width 61 height 5
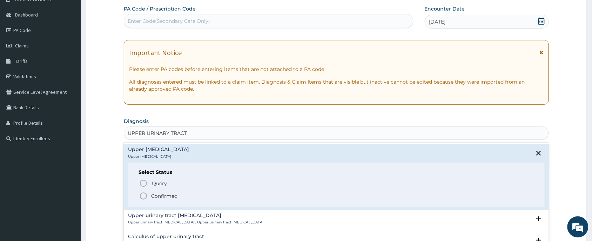
drag, startPoint x: 169, startPoint y: 195, endPoint x: 187, endPoint y: 192, distance: 18.5
click at [171, 196] on p "Confirmed" at bounding box center [164, 195] width 26 height 7
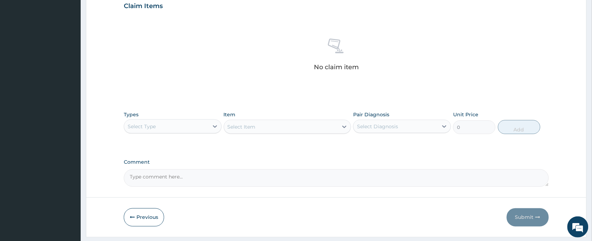
scroll to position [266, 0]
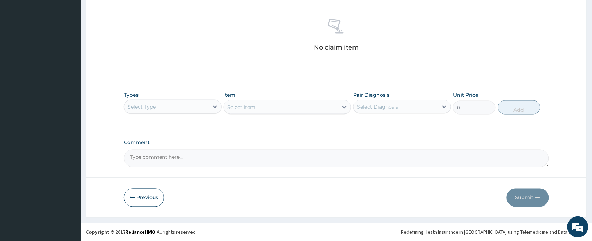
click at [182, 104] on div "Select Type" at bounding box center [166, 106] width 85 height 11
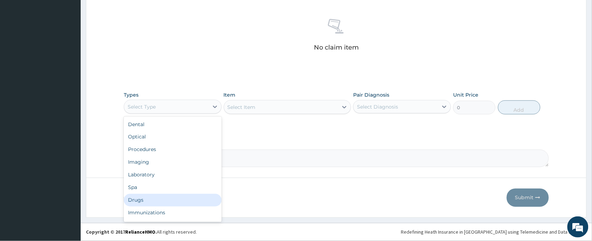
click at [146, 199] on div "Drugs" at bounding box center [173, 200] width 98 height 13
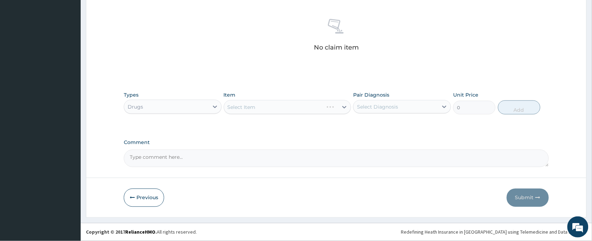
click at [267, 107] on div "Select Item" at bounding box center [288, 107] width 128 height 14
click at [274, 107] on div "Select Item" at bounding box center [288, 107] width 128 height 14
click at [267, 110] on div "Select Item" at bounding box center [281, 106] width 114 height 11
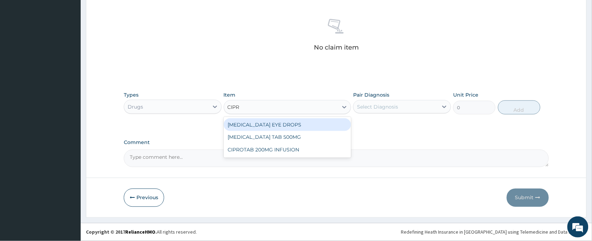
type input "CIPRO"
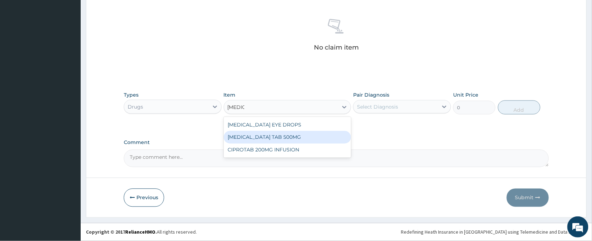
click at [276, 133] on div "CIPROFLOXACIN TAB 500MG" at bounding box center [288, 137] width 128 height 13
type input "120"
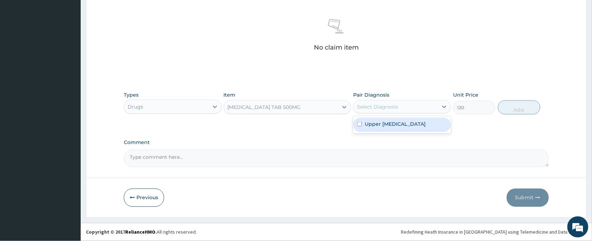
click at [405, 100] on div "Select Diagnosis" at bounding box center [402, 106] width 98 height 13
drag, startPoint x: 404, startPoint y: 124, endPoint x: 483, endPoint y: 125, distance: 79.3
click at [429, 129] on div "Upper urinary tract infection" at bounding box center [402, 125] width 98 height 14
checkbox input "true"
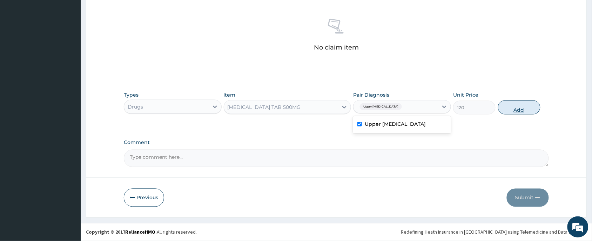
click at [527, 107] on button "Add" at bounding box center [519, 107] width 42 height 14
type input "0"
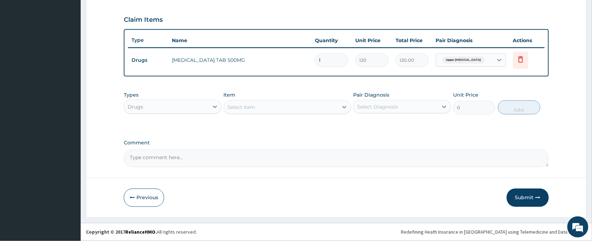
scroll to position [232, 0]
type input "10"
type input "1200.00"
type input "10"
click at [204, 107] on div "Drugs" at bounding box center [166, 106] width 85 height 11
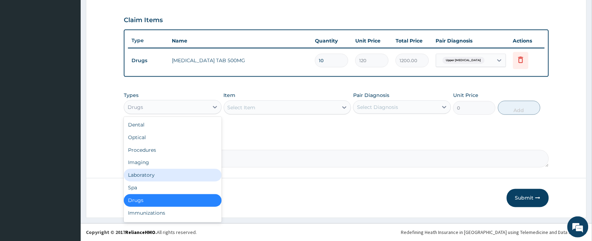
scroll to position [24, 0]
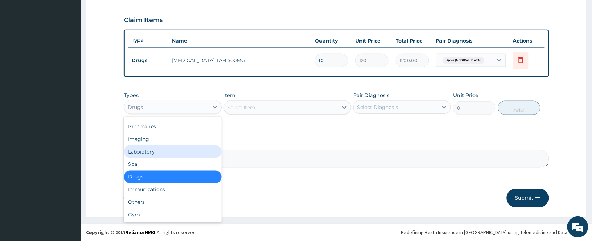
click at [162, 148] on div "Laboratory" at bounding box center [173, 151] width 98 height 13
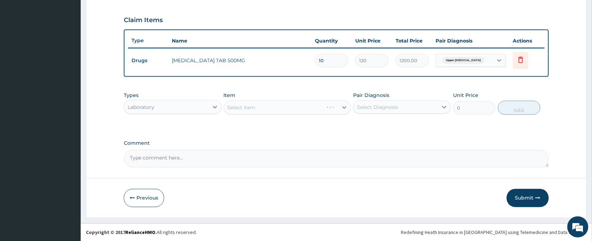
click at [242, 109] on div "Select Item" at bounding box center [288, 107] width 128 height 14
click at [243, 107] on div "Select Item" at bounding box center [242, 107] width 28 height 7
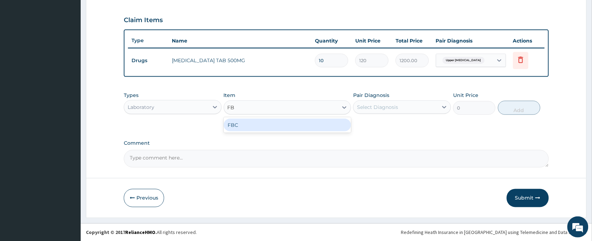
type input "F"
type input "URINALYS"
drag, startPoint x: 262, startPoint y: 121, endPoint x: 279, endPoint y: 131, distance: 19.8
click at [265, 126] on div "URINALYSIS" at bounding box center [288, 125] width 128 height 13
type input "700"
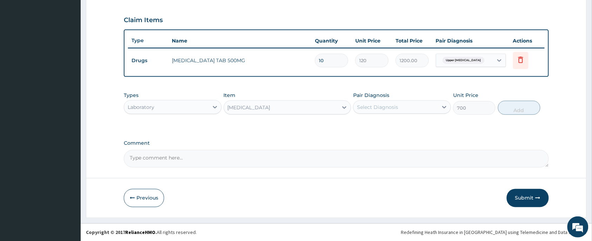
click at [381, 106] on div "Select Diagnosis" at bounding box center [377, 107] width 41 height 7
drag, startPoint x: 392, startPoint y: 126, endPoint x: 526, endPoint y: 115, distance: 134.5
click at [402, 128] on div "Upper urinary tract infection" at bounding box center [402, 125] width 98 height 14
checkbox input "true"
click at [532, 109] on button "Add" at bounding box center [519, 108] width 42 height 14
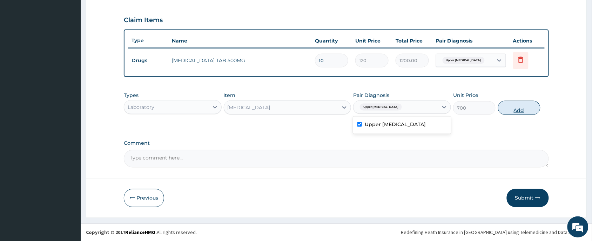
type input "0"
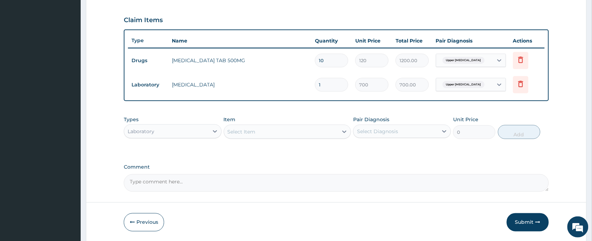
scroll to position [255, 0]
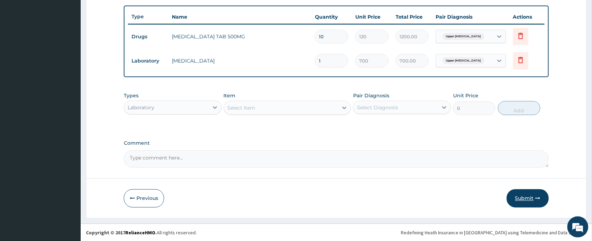
click at [526, 194] on button "Submit" at bounding box center [528, 198] width 42 height 18
